Goal: Find specific page/section: Find specific page/section

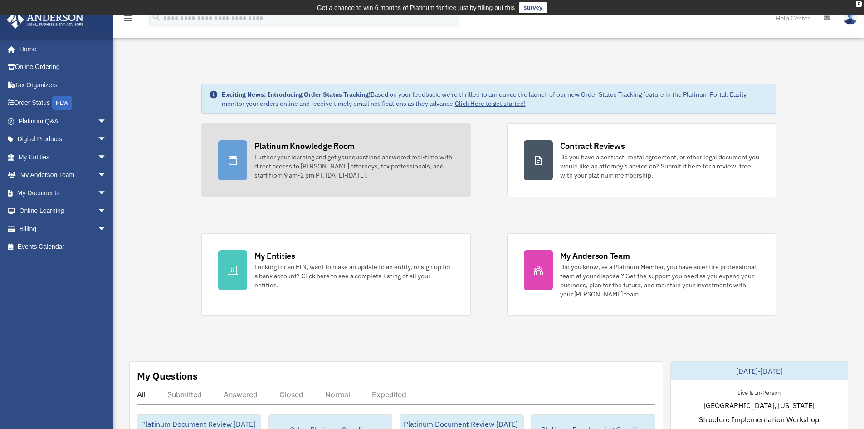
click at [322, 144] on div "Platinum Knowledge Room" at bounding box center [304, 145] width 101 height 11
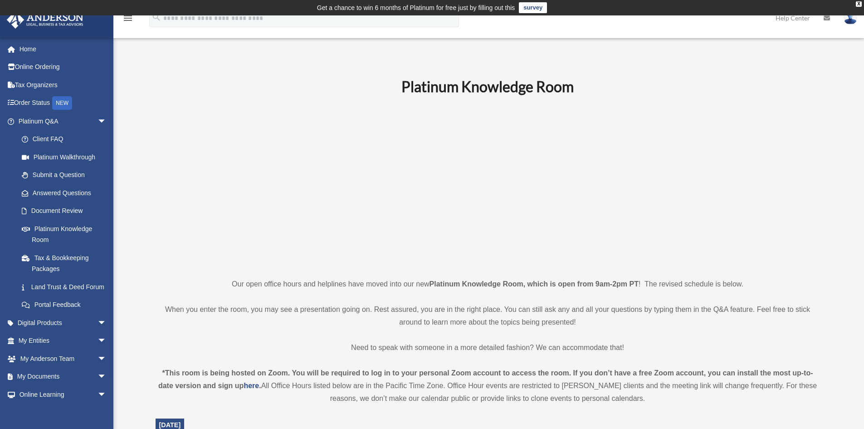
scroll to position [181, 0]
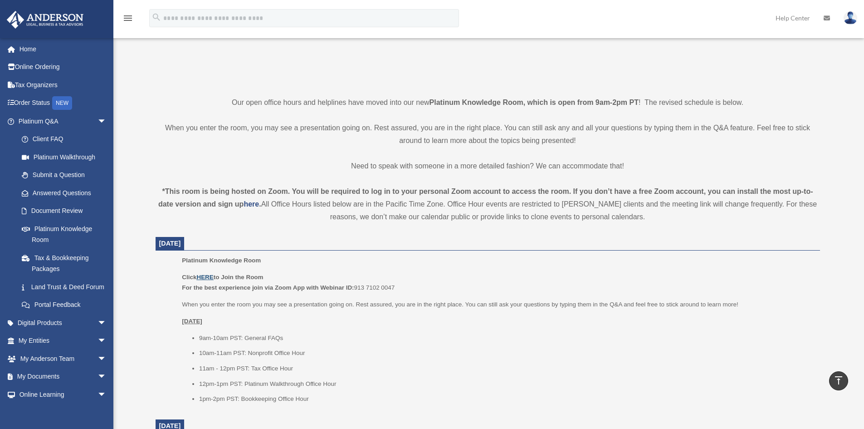
click at [208, 276] on u "HERE" at bounding box center [204, 276] width 17 height 7
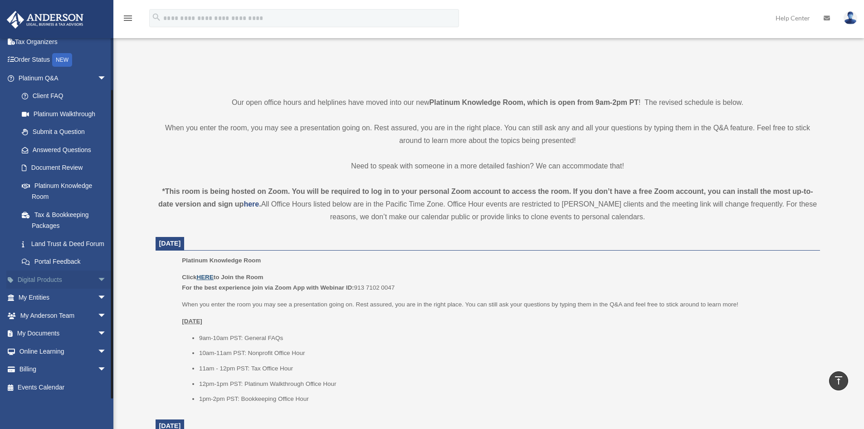
scroll to position [54, 0]
click at [98, 332] on span "arrow_drop_down" at bounding box center [107, 333] width 18 height 19
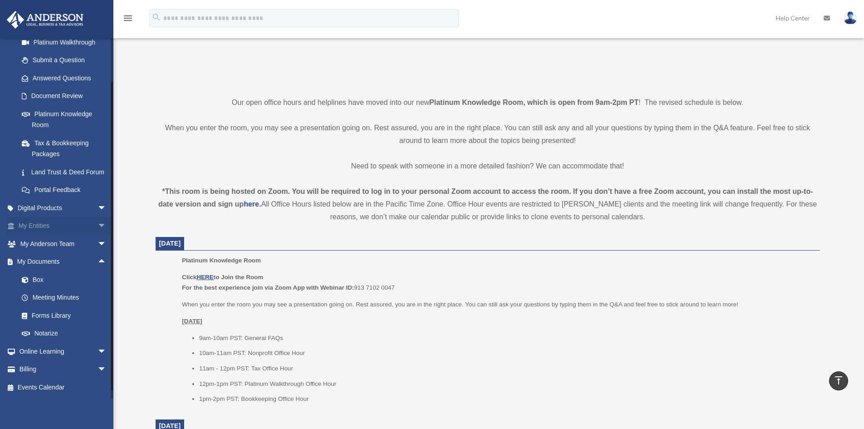
scroll to position [126, 0]
click at [51, 296] on link "Meeting Minutes" at bounding box center [66, 297] width 107 height 18
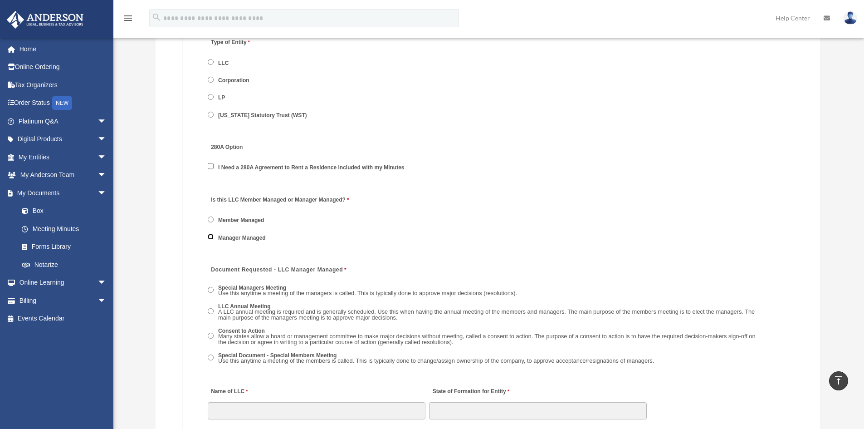
scroll to position [1361, 0]
